Goal: Task Accomplishment & Management: Use online tool/utility

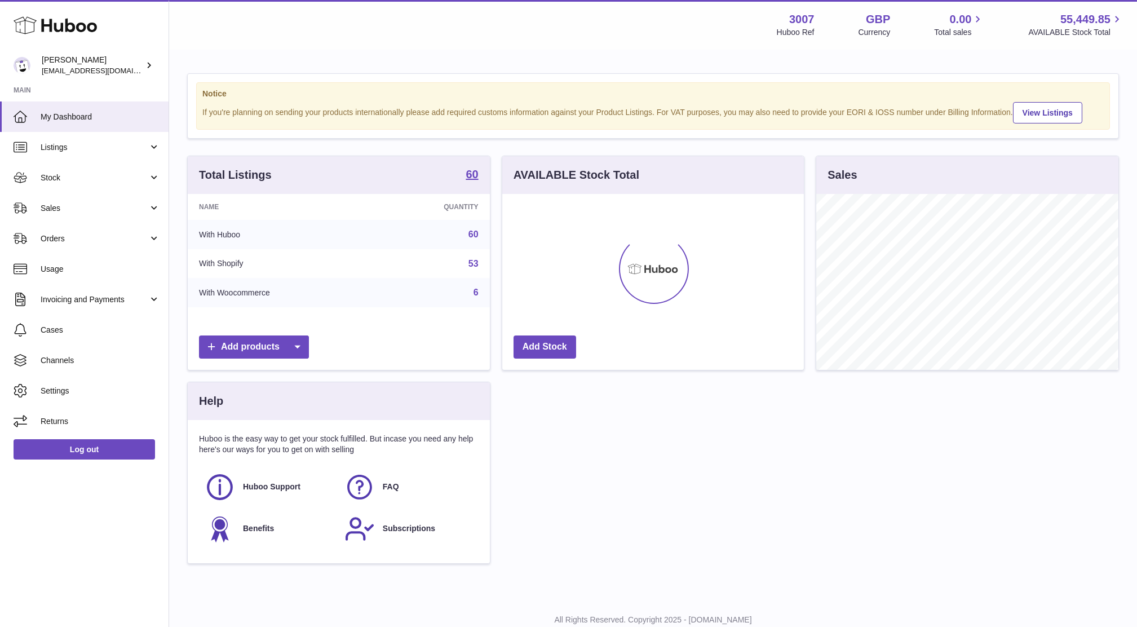
scroll to position [175, 302]
click at [69, 218] on link "Sales" at bounding box center [84, 208] width 169 height 30
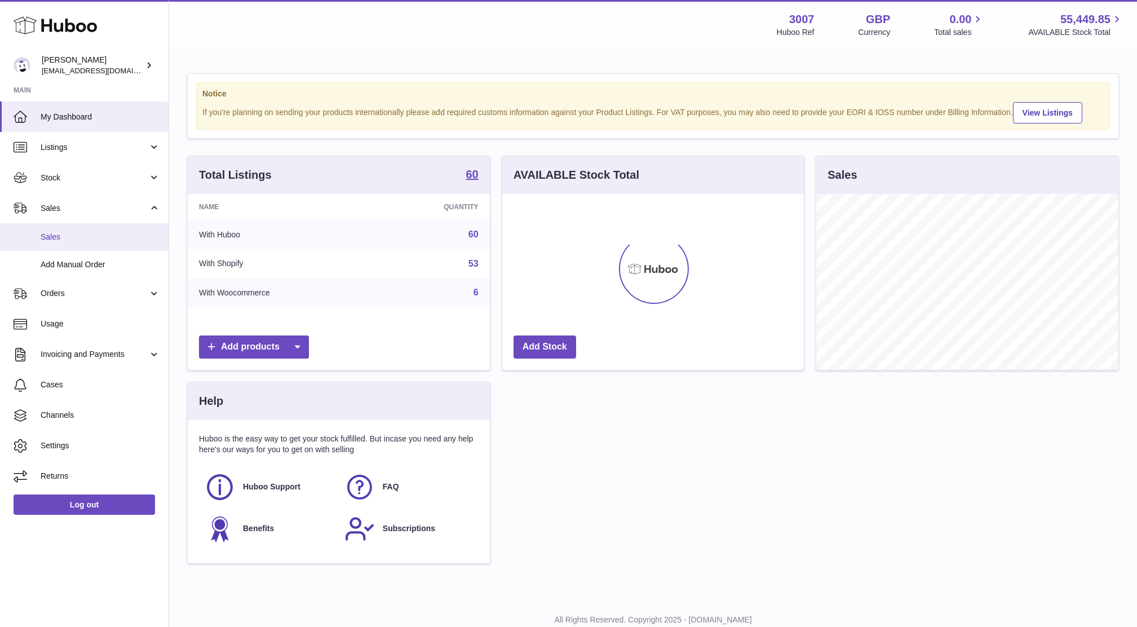
click at [73, 242] on link "Sales" at bounding box center [84, 237] width 169 height 28
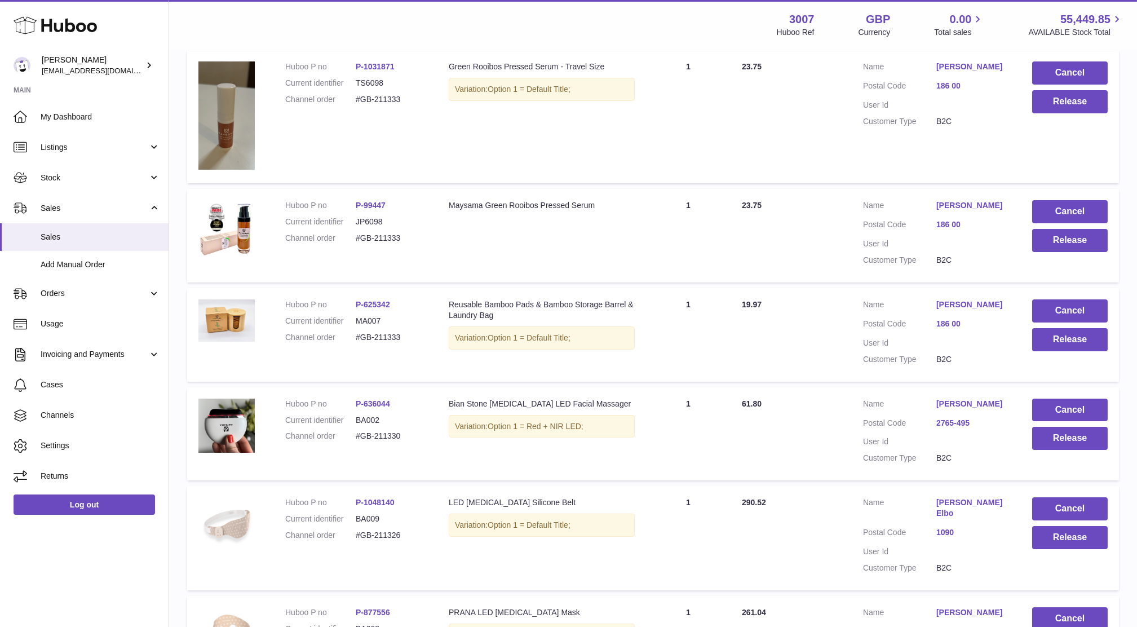
scroll to position [487, 0]
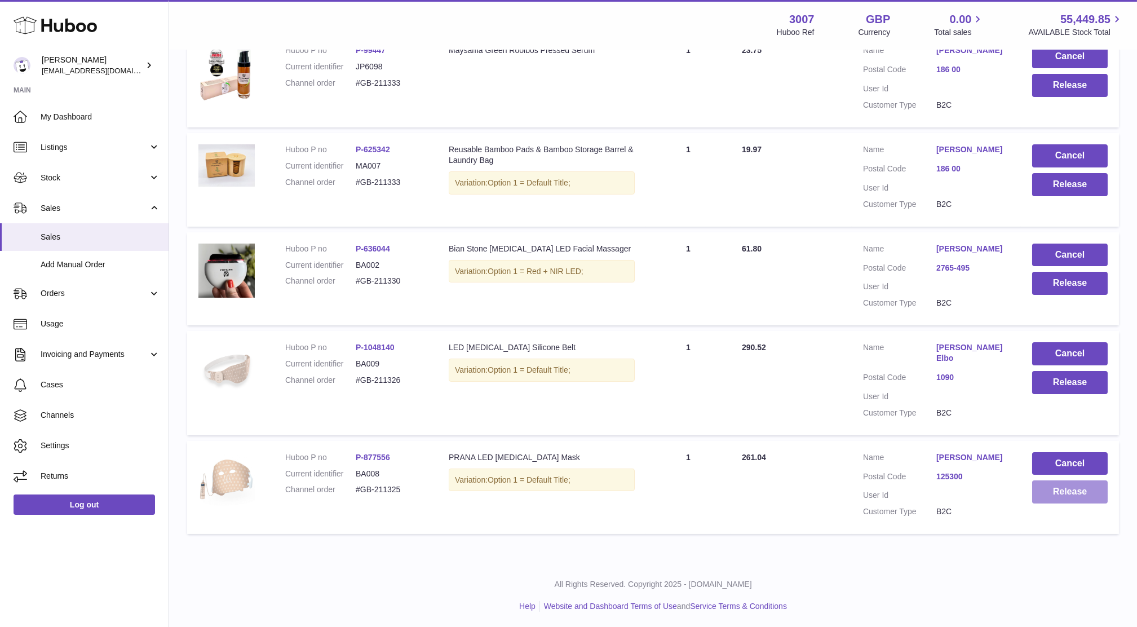
click at [1040, 496] on button "Release" at bounding box center [1070, 491] width 76 height 23
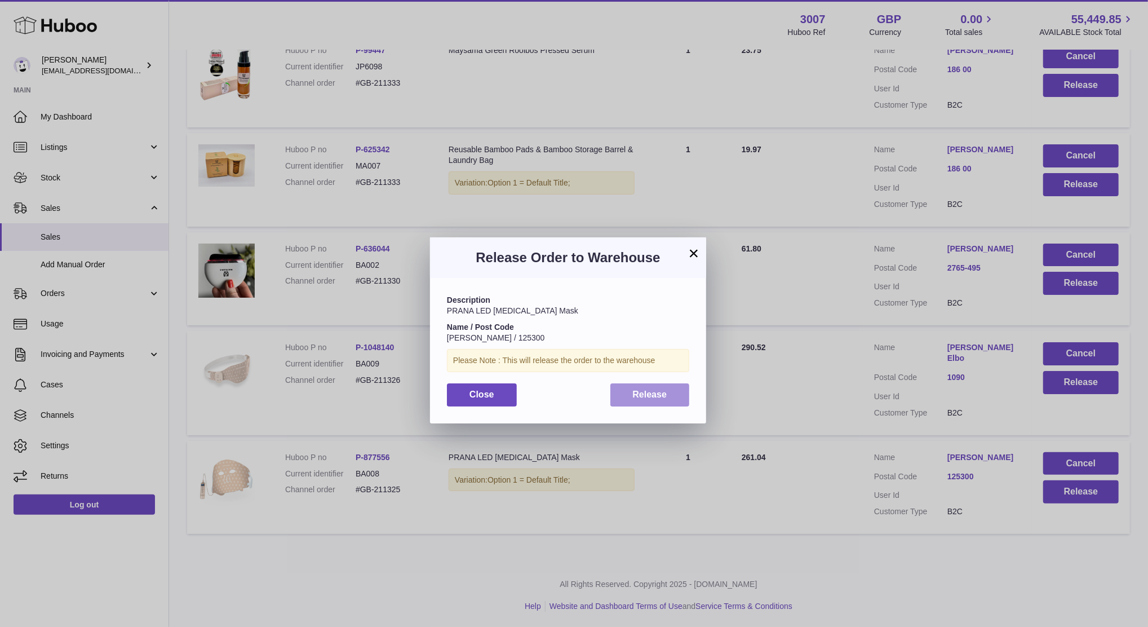
click at [648, 399] on span "Release" at bounding box center [650, 395] width 34 height 10
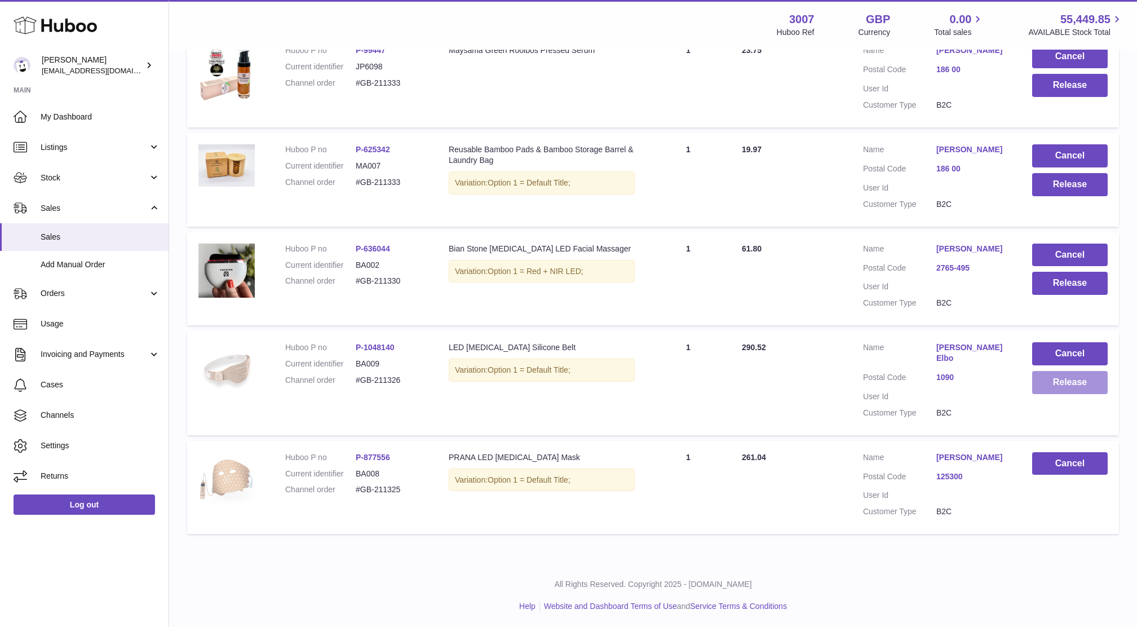
click at [1062, 384] on button "Release" at bounding box center [1070, 382] width 76 height 23
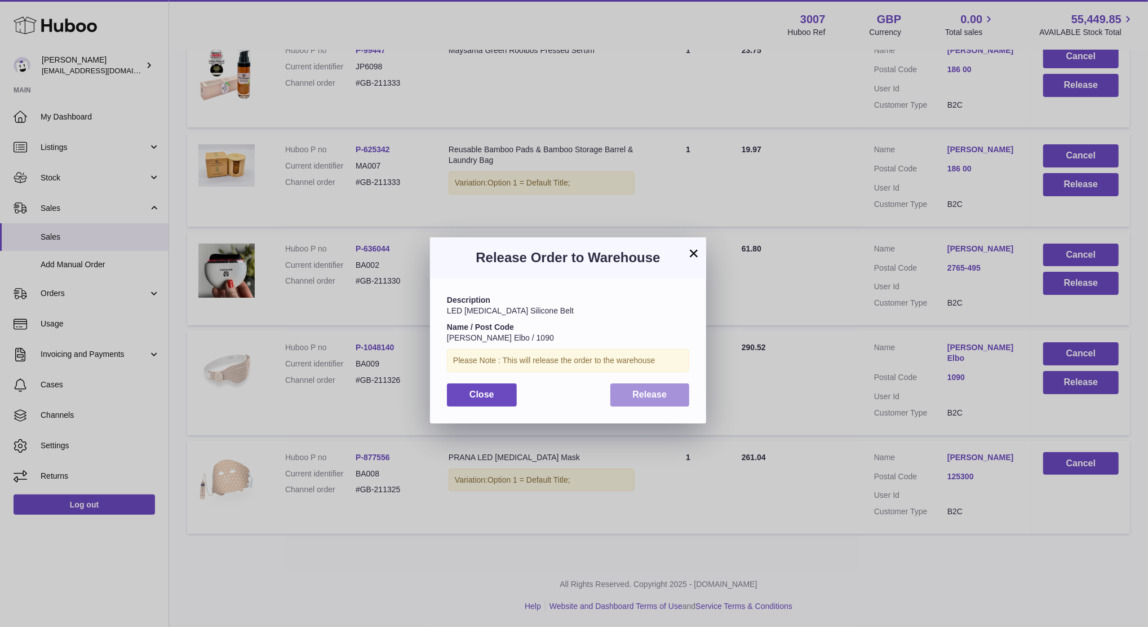
click at [666, 403] on button "Release" at bounding box center [650, 394] width 79 height 23
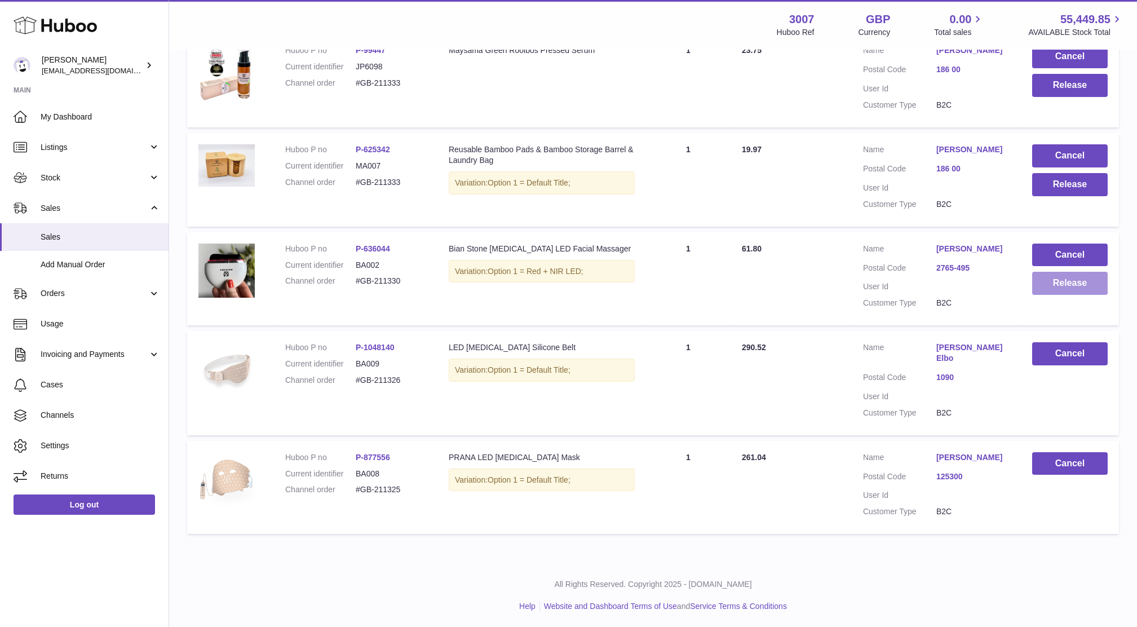
click at [1088, 292] on button "Release" at bounding box center [1070, 283] width 76 height 23
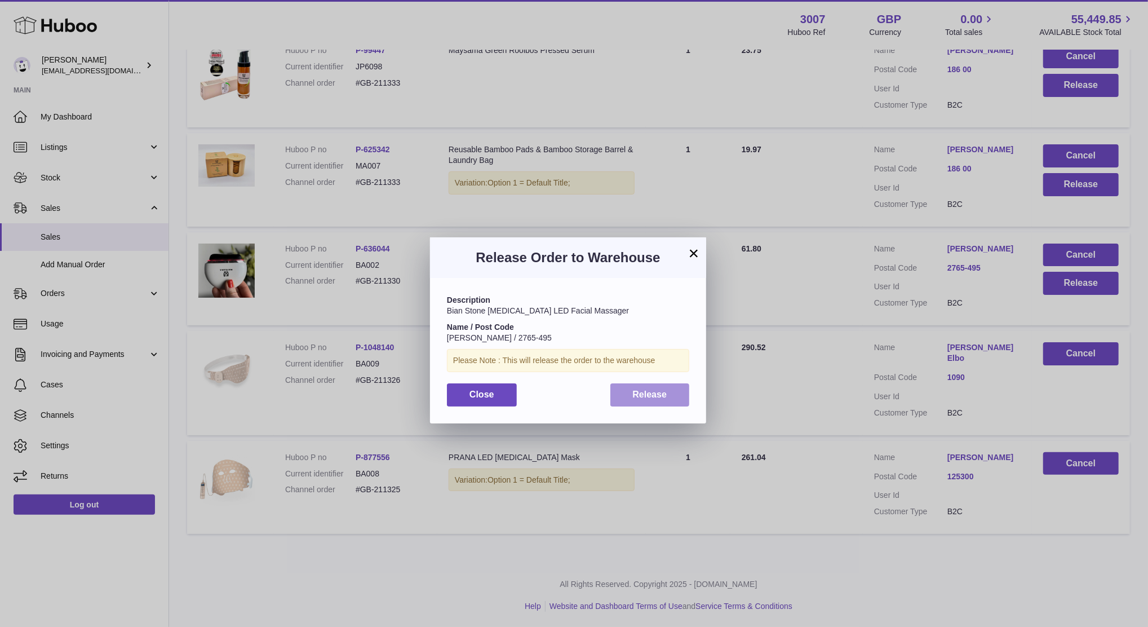
click at [683, 384] on button "Release" at bounding box center [650, 394] width 79 height 23
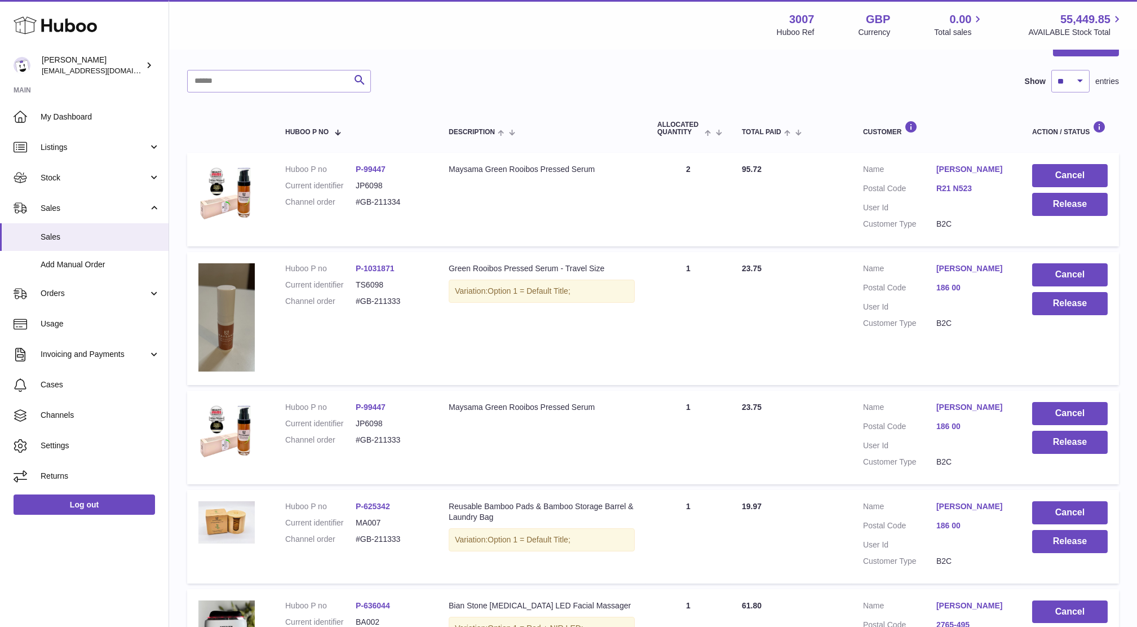
scroll to position [125, 0]
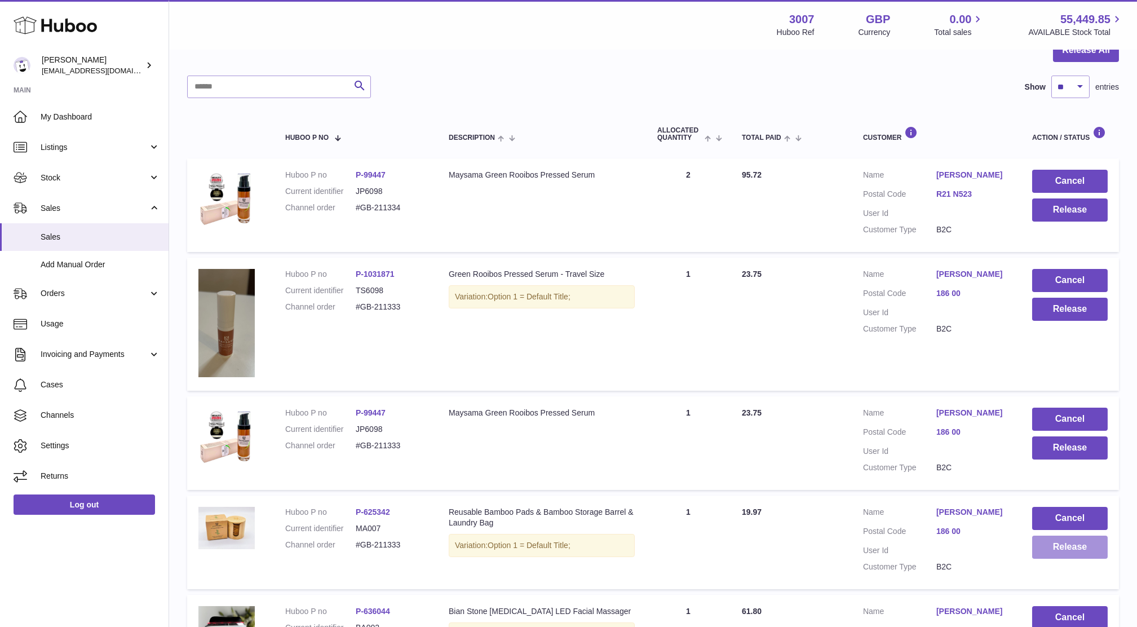
click at [1043, 555] on button "Release" at bounding box center [1070, 547] width 76 height 23
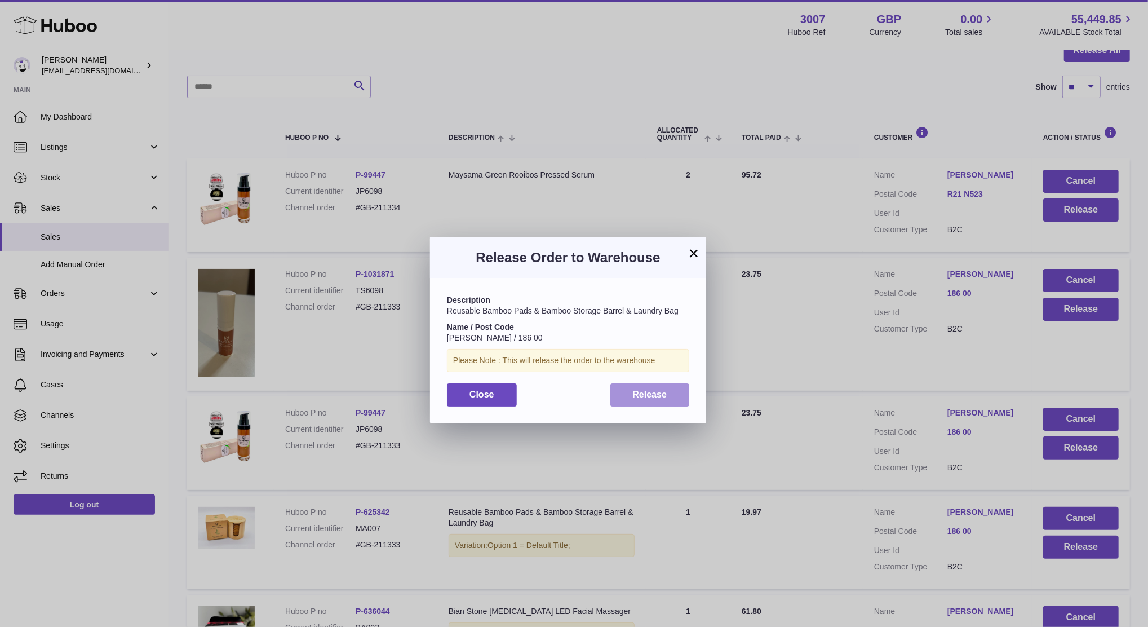
click at [652, 391] on span "Release" at bounding box center [650, 395] width 34 height 10
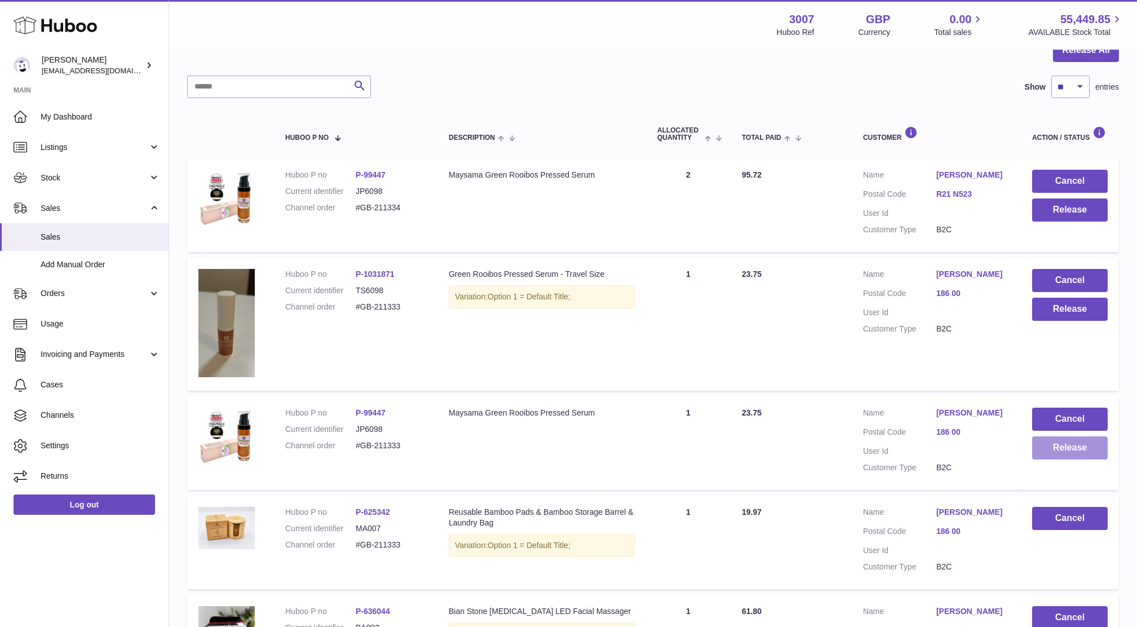
click at [1071, 456] on button "Release" at bounding box center [1070, 447] width 76 height 23
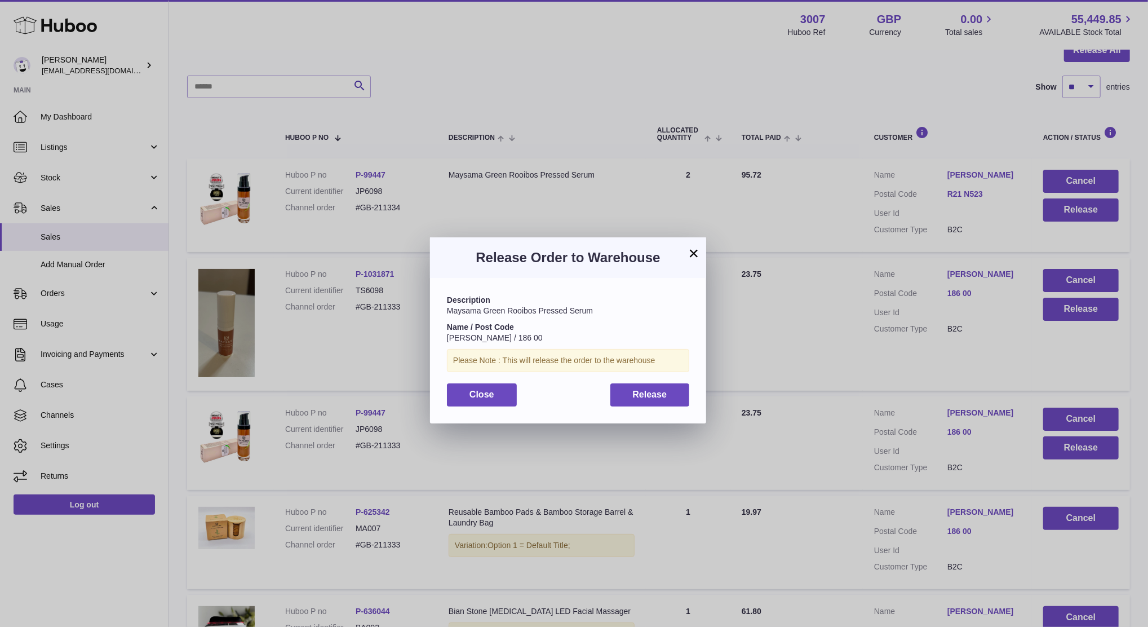
click at [674, 412] on div "Description Maysama Green Rooibos Pressed Serum Name / Post Code [PERSON_NAME] …" at bounding box center [568, 350] width 276 height 145
click at [673, 411] on div "Description Maysama Green Rooibos Pressed Serum Name / Post Code [PERSON_NAME] …" at bounding box center [568, 350] width 276 height 145
drag, startPoint x: 673, startPoint y: 411, endPoint x: 666, endPoint y: 398, distance: 14.4
click at [666, 398] on span "Release" at bounding box center [650, 395] width 34 height 10
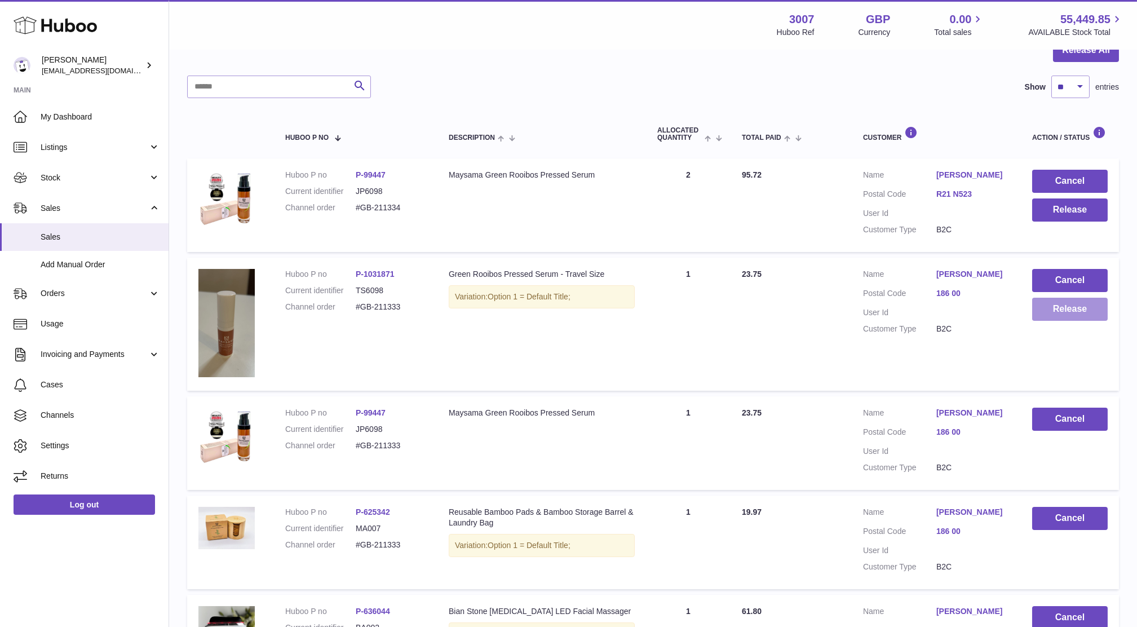
click at [1087, 313] on button "Release" at bounding box center [1070, 309] width 76 height 23
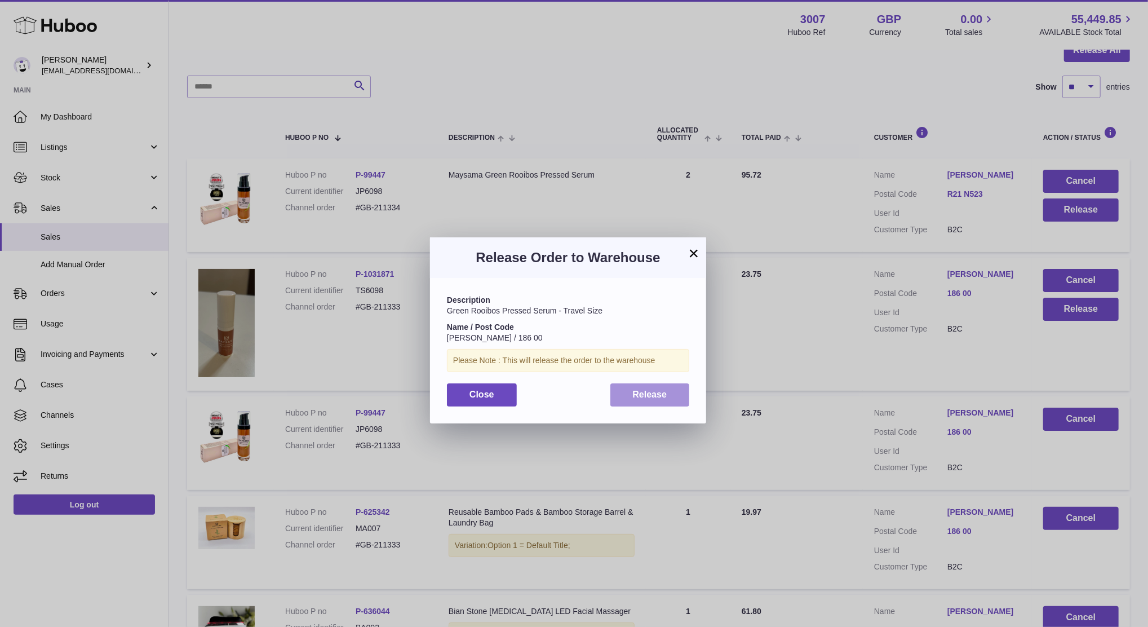
click at [666, 399] on span "Release" at bounding box center [650, 395] width 34 height 10
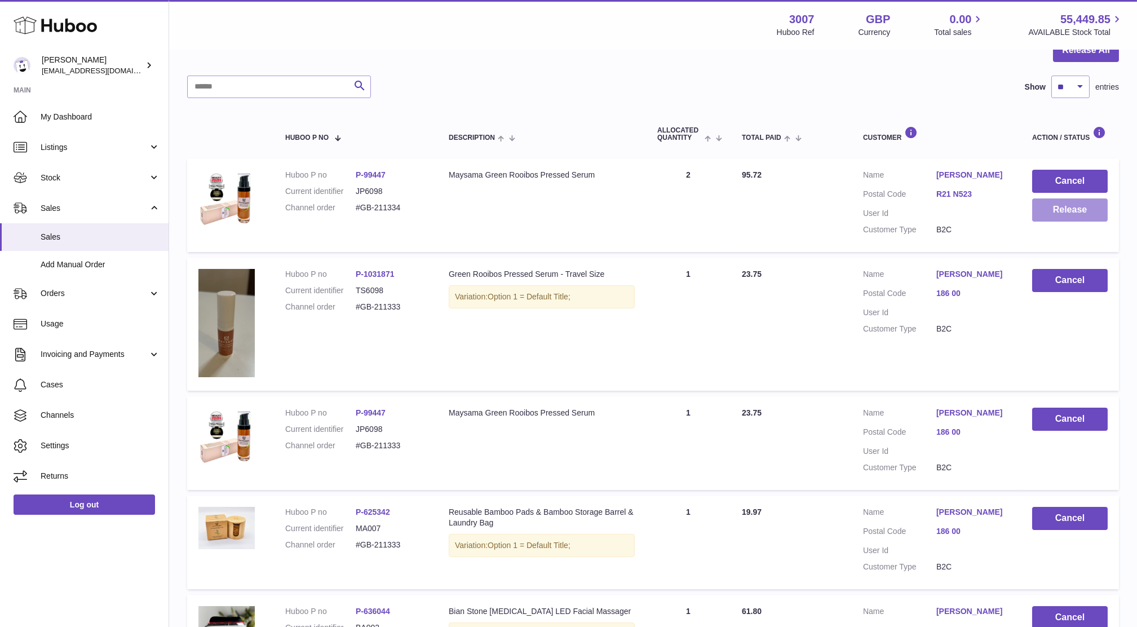
click at [1087, 217] on button "Release" at bounding box center [1070, 209] width 76 height 23
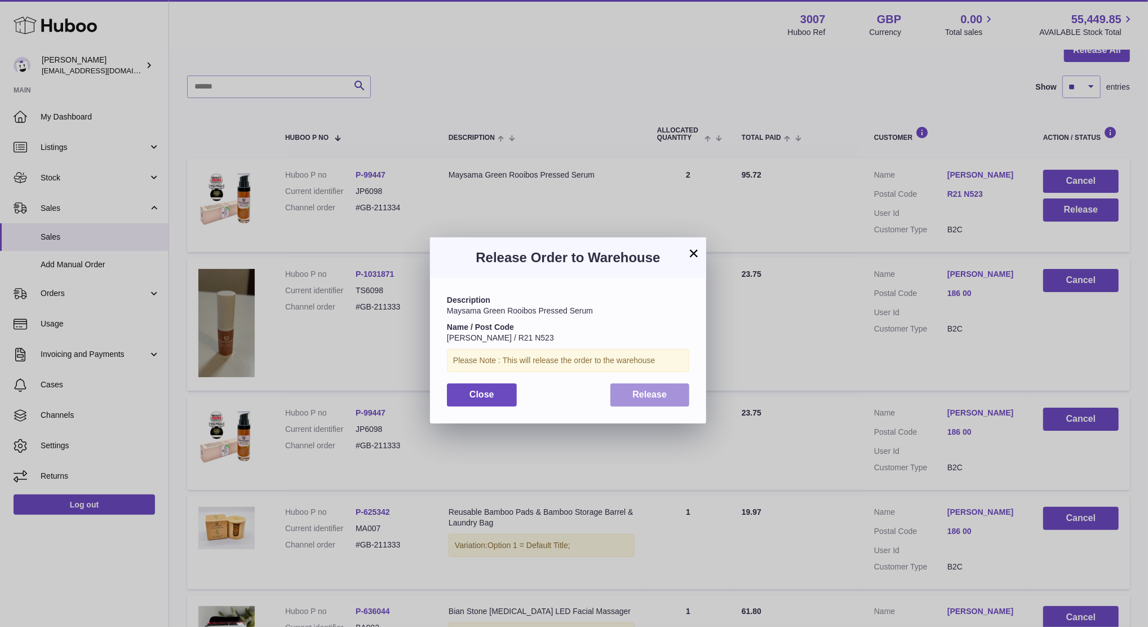
click at [670, 405] on button "Release" at bounding box center [650, 394] width 79 height 23
